Goal: Navigation & Orientation: Find specific page/section

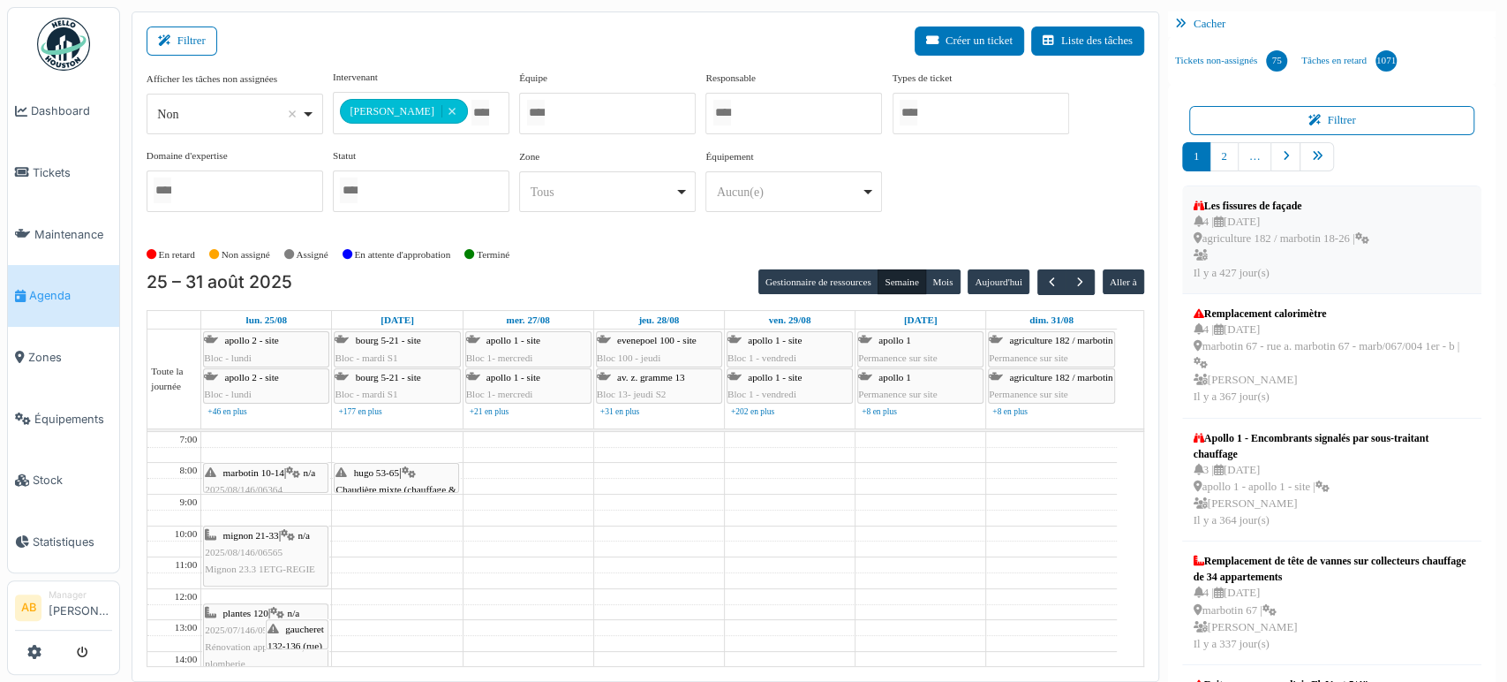
scroll to position [37, 0]
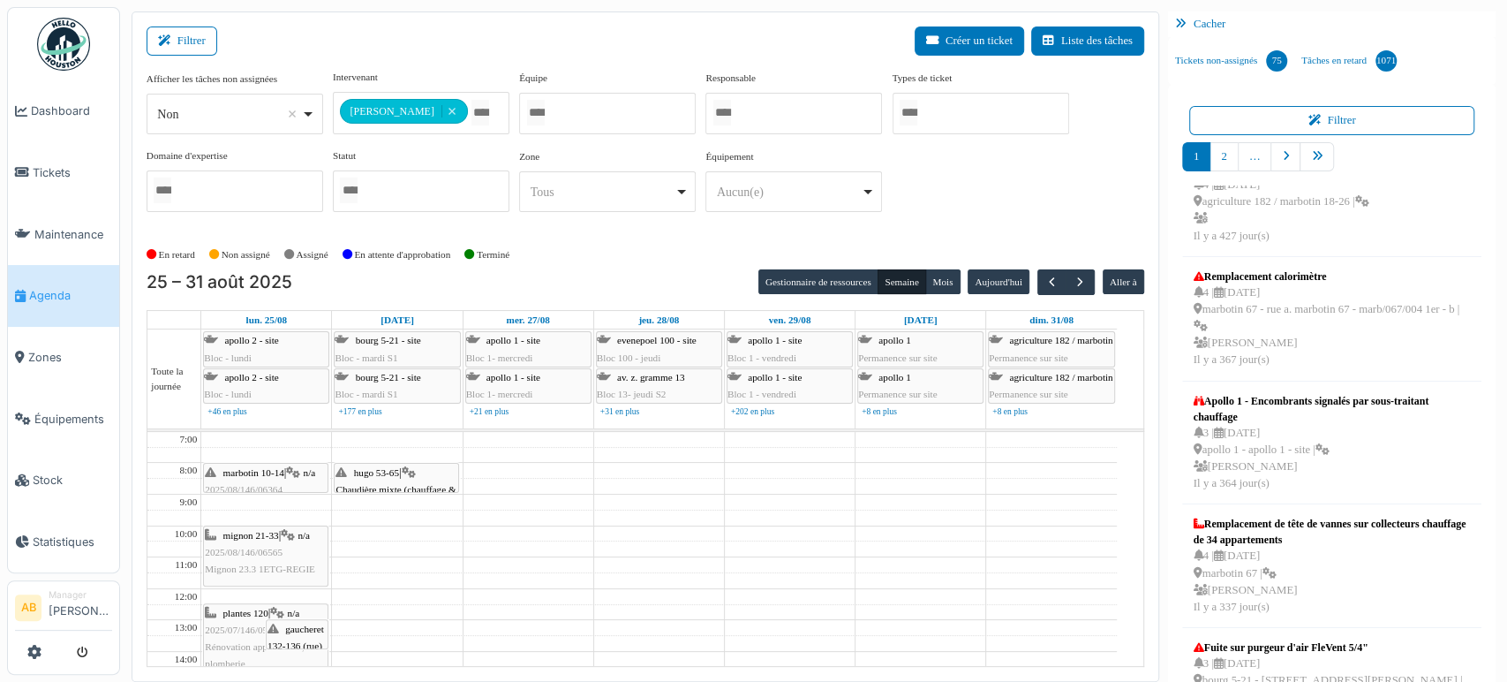
click at [67, 55] on img at bounding box center [63, 44] width 53 height 53
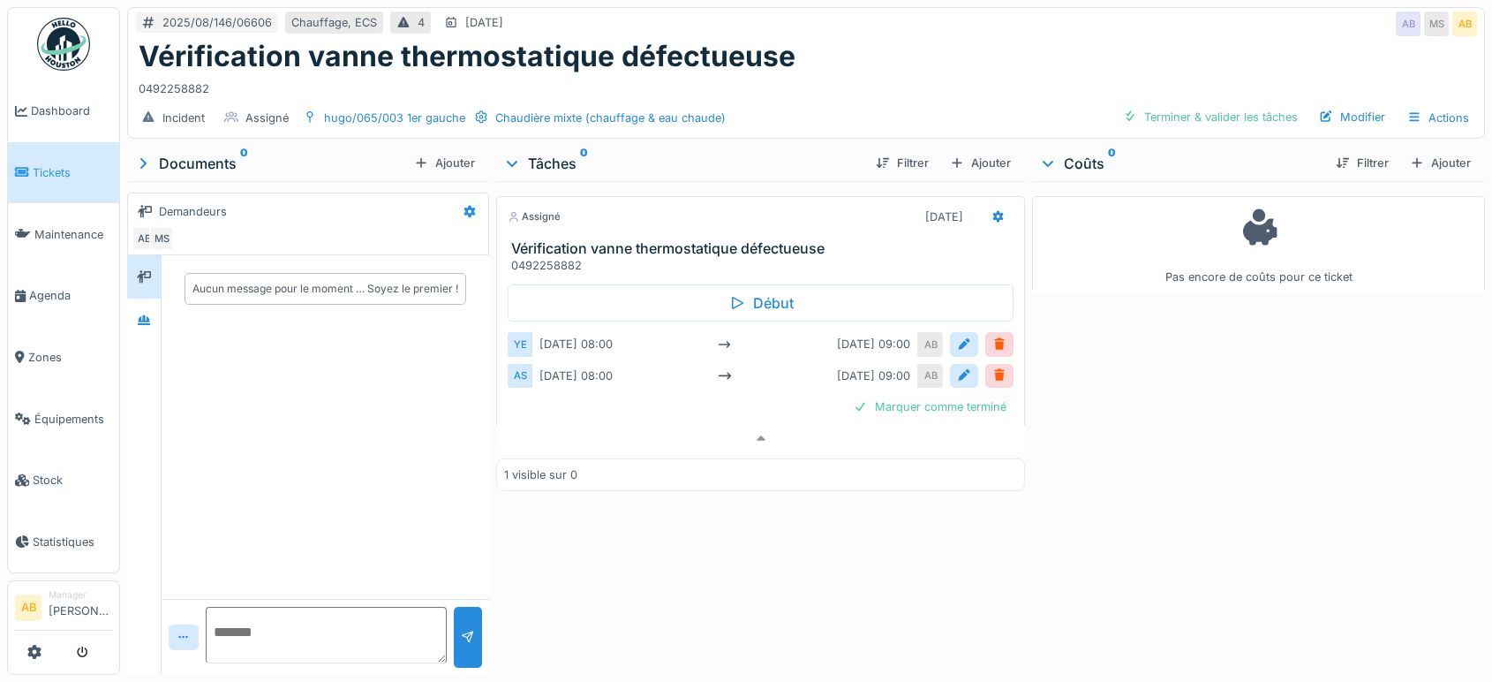
scroll to position [14, 0]
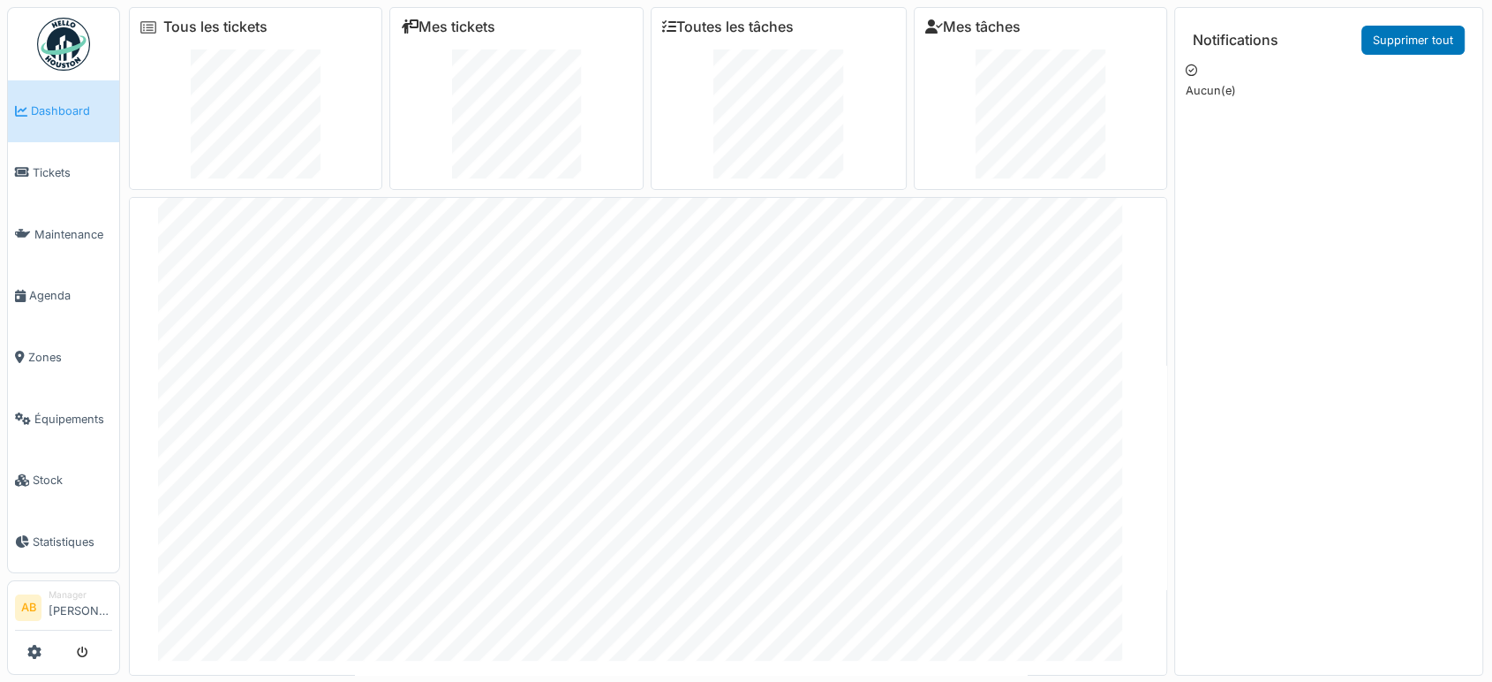
scroll to position [71, 0]
